Goal: Task Accomplishment & Management: Manage account settings

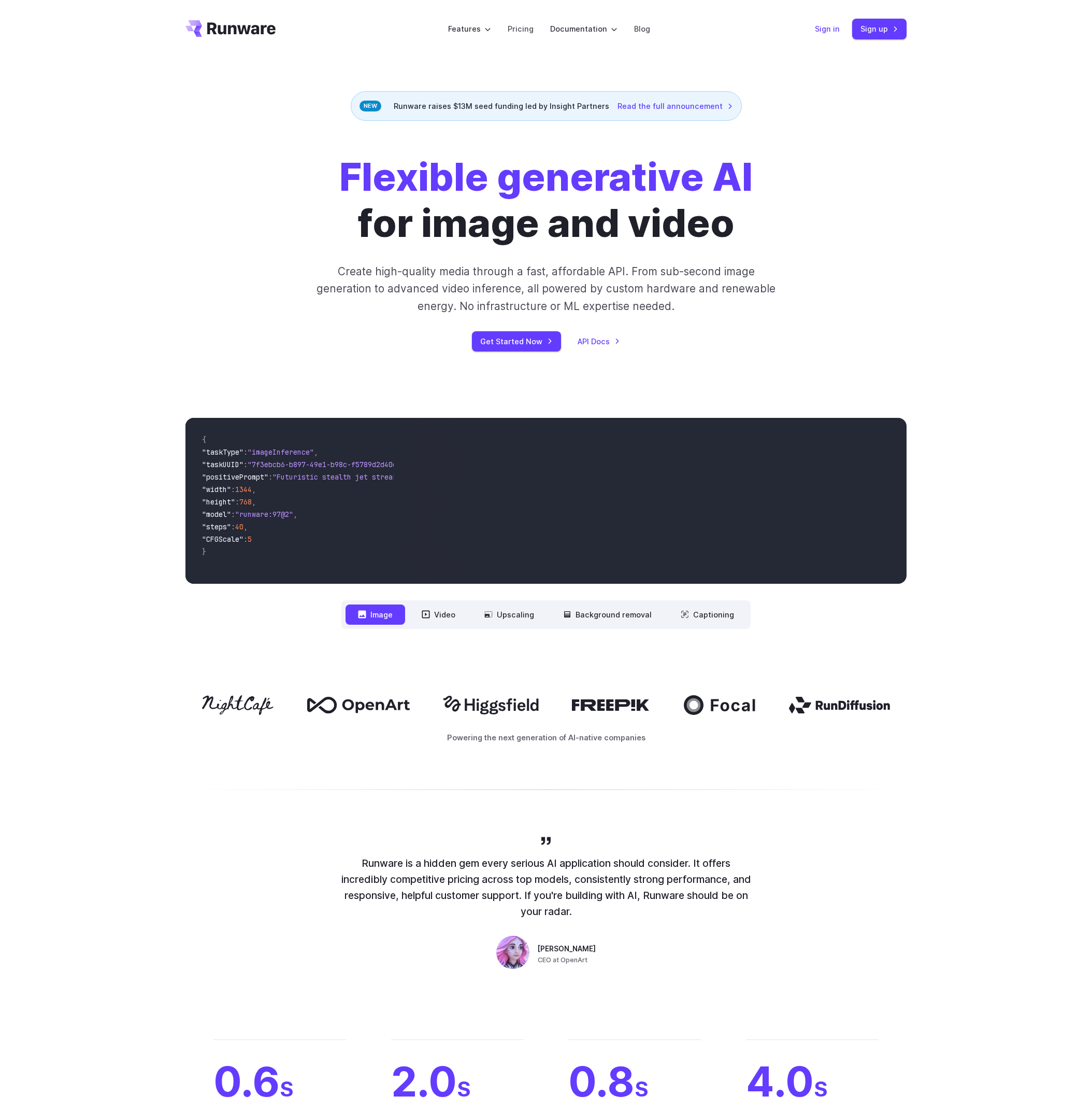
click at [825, 35] on link "Sign in" at bounding box center [827, 28] width 25 height 12
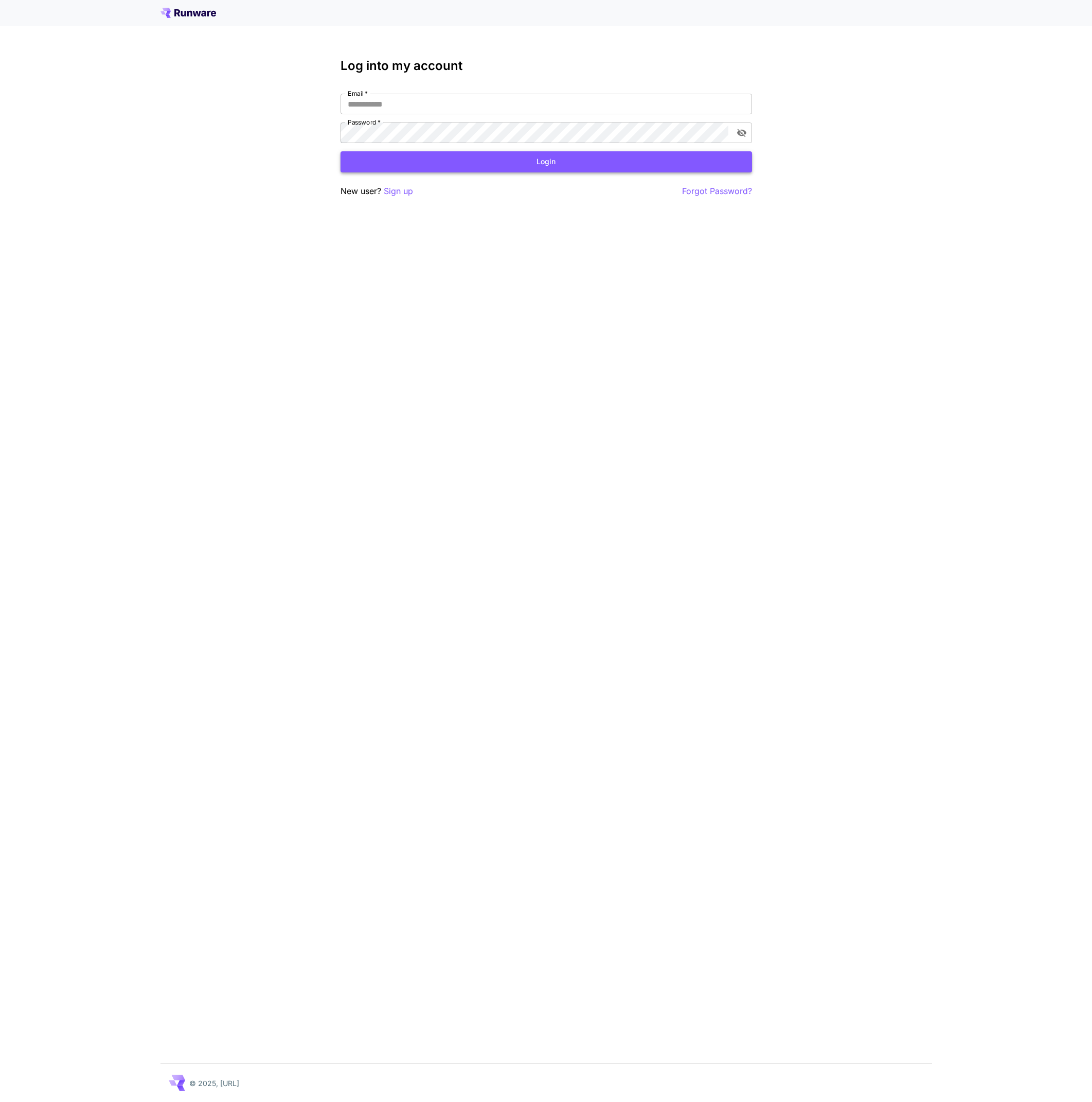
type input "**********"
click at [471, 156] on button "Login" at bounding box center [546, 162] width 412 height 21
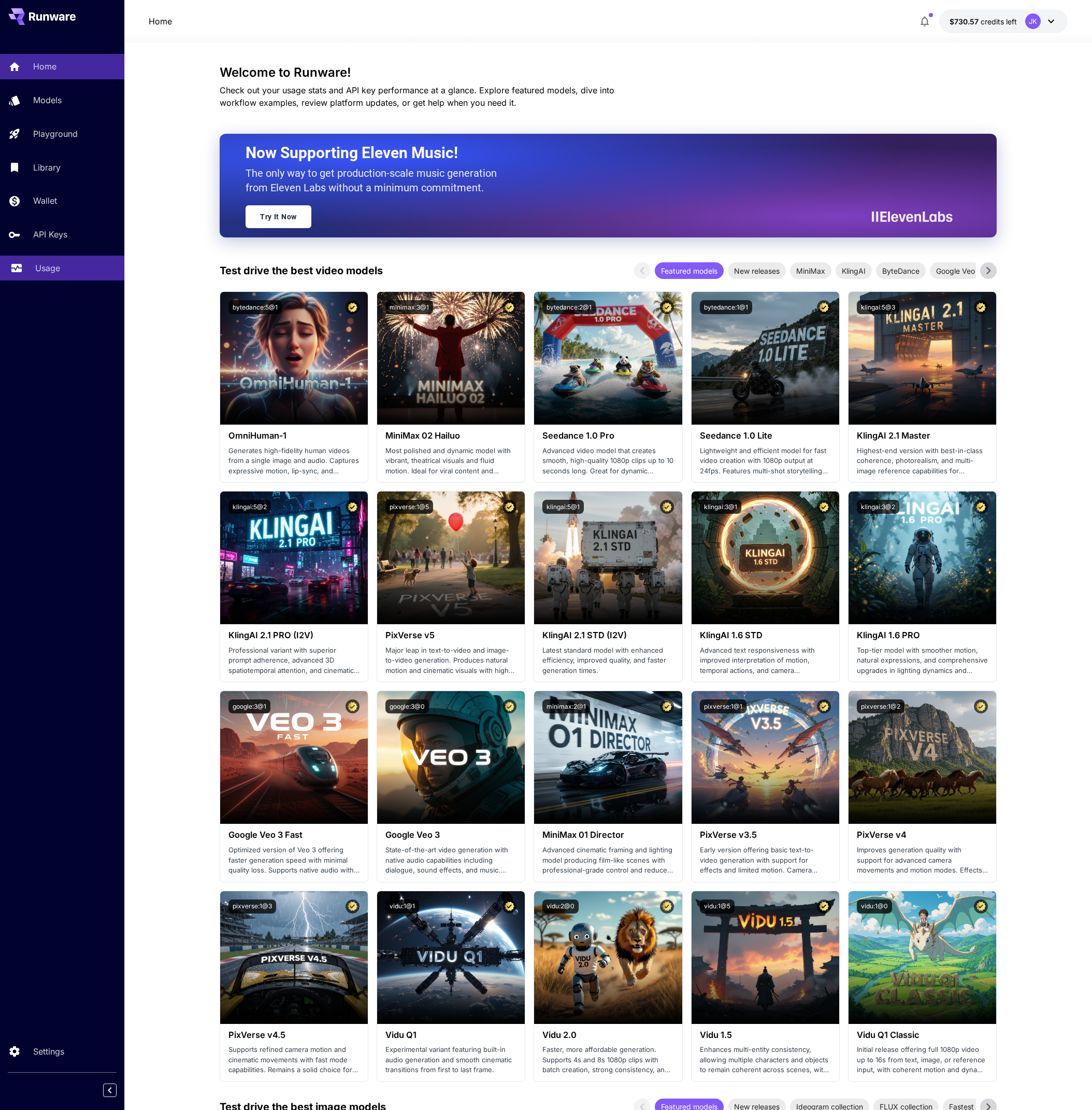
click at [39, 270] on p "Usage" at bounding box center [47, 268] width 25 height 12
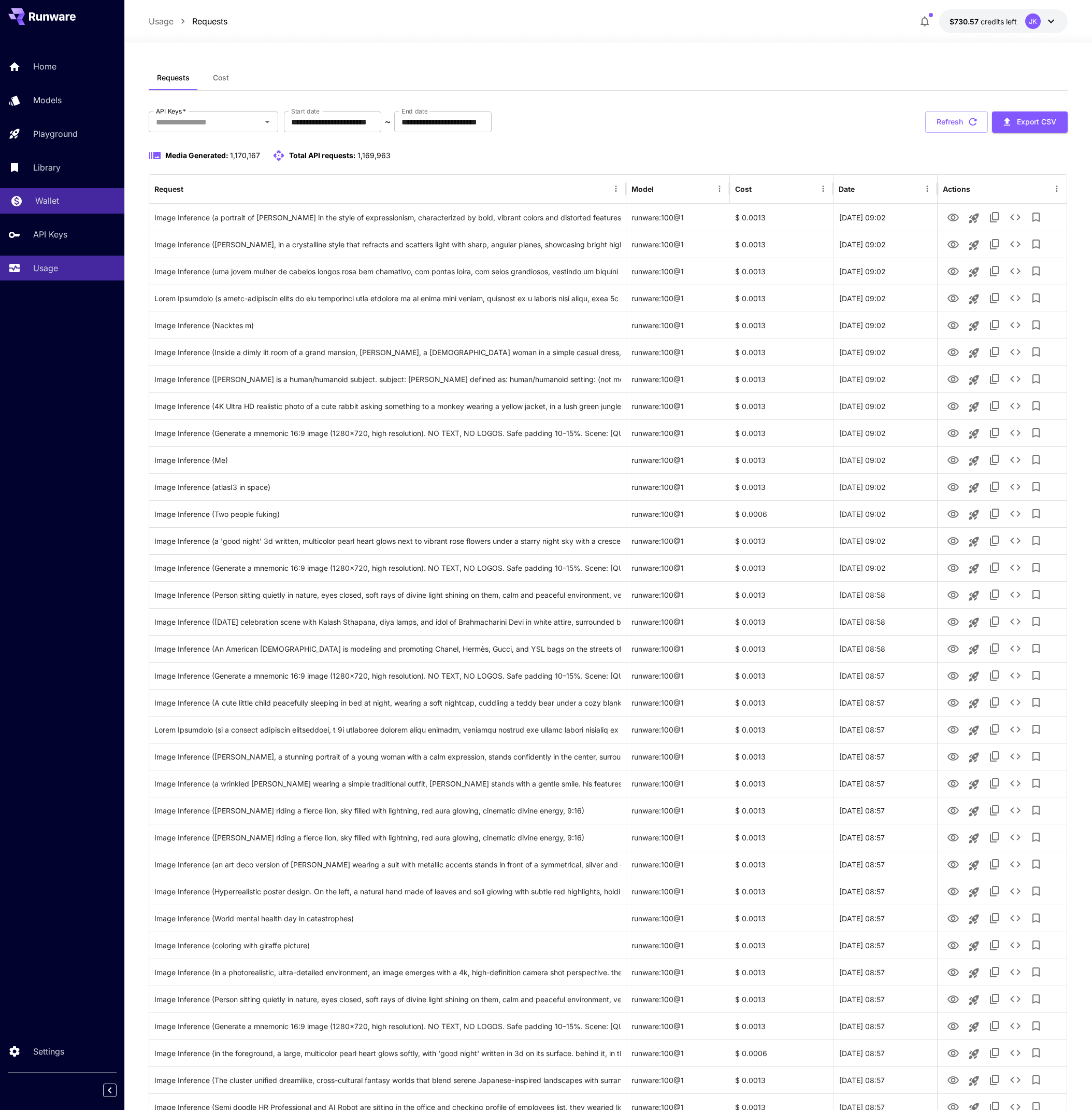
click at [63, 203] on div "Wallet" at bounding box center [76, 200] width 81 height 12
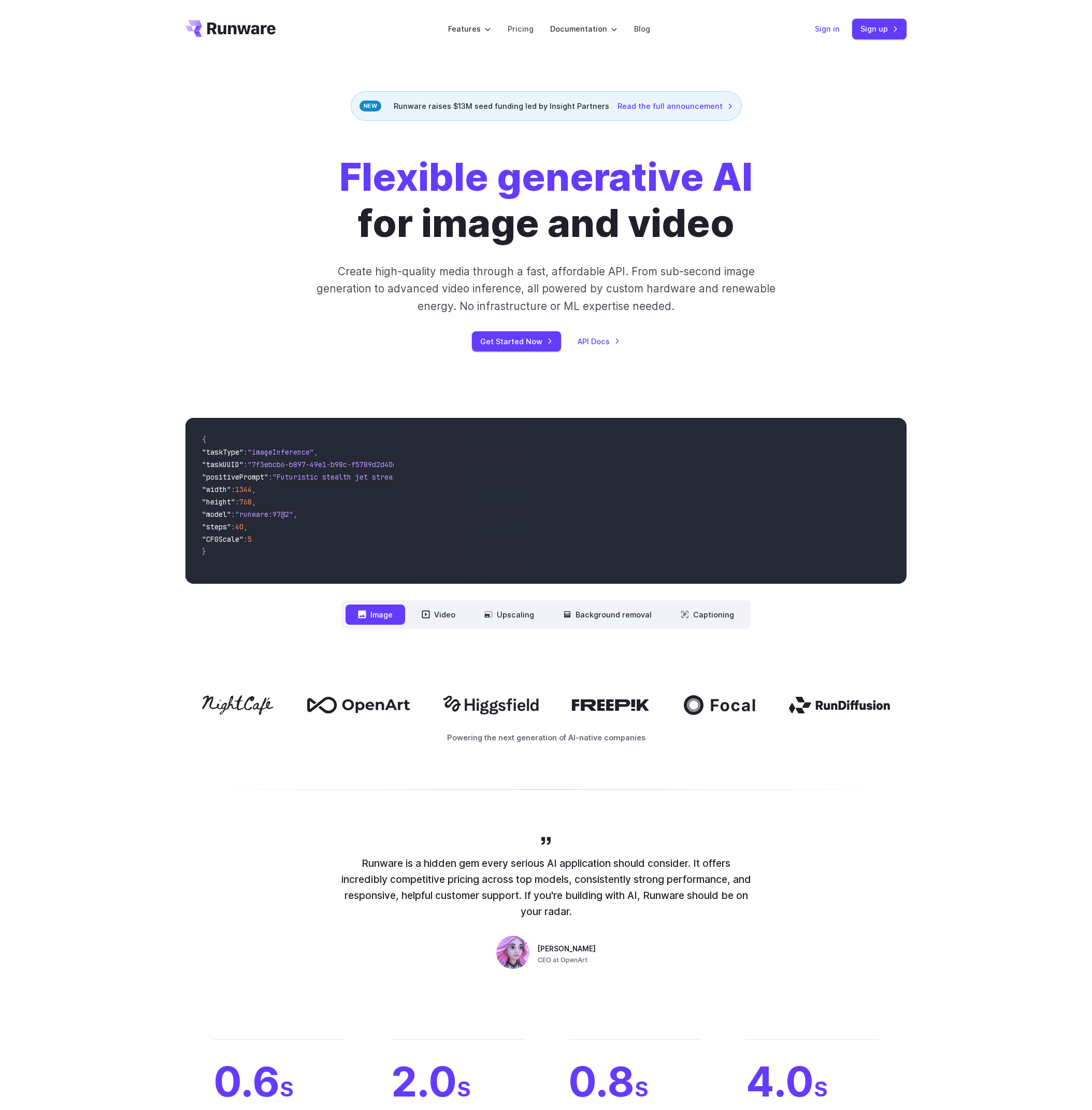
click at [830, 27] on link "Sign in" at bounding box center [827, 28] width 25 height 12
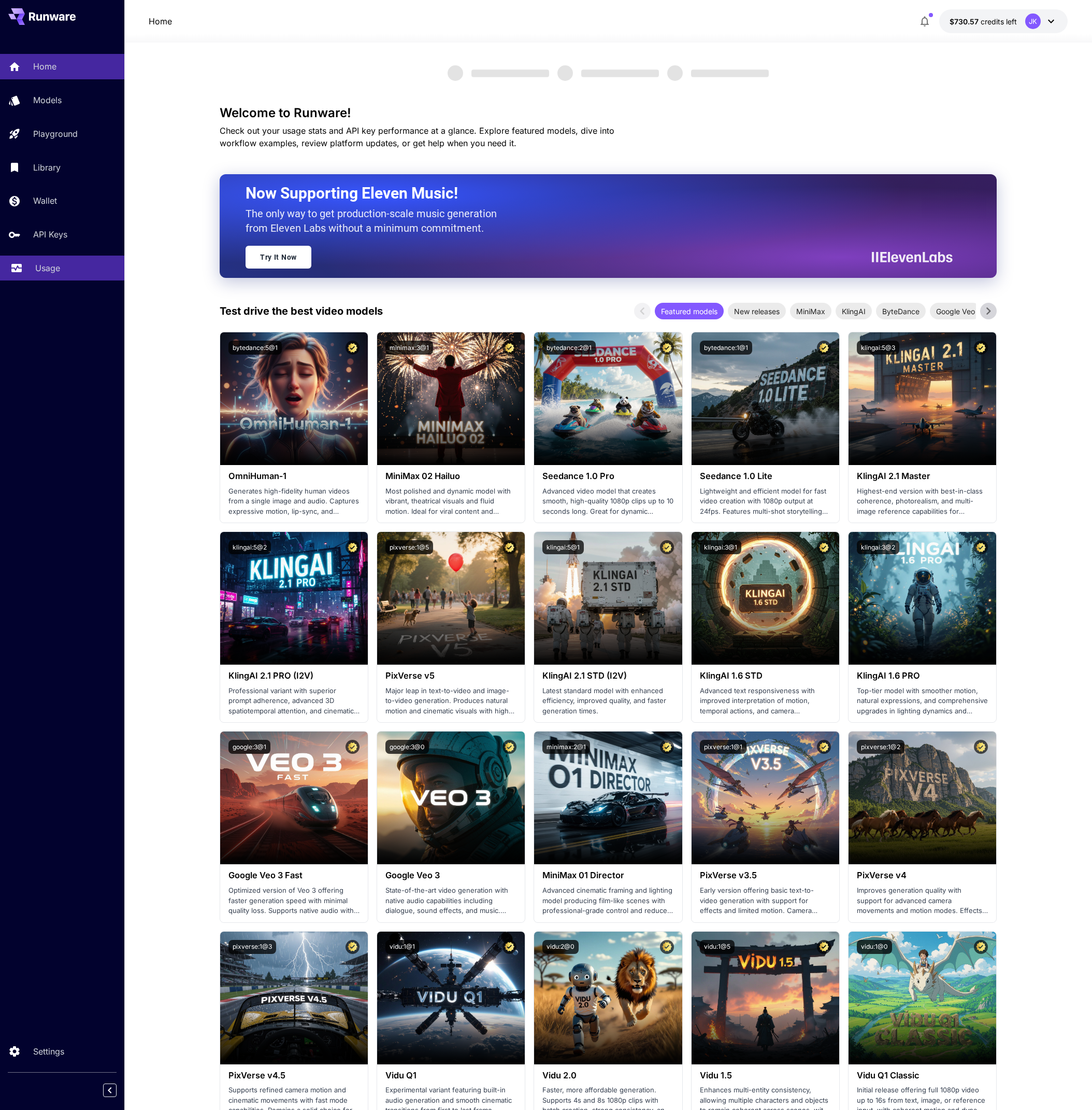
click at [55, 267] on p "Usage" at bounding box center [47, 268] width 25 height 12
